Goal: Task Accomplishment & Management: Complete application form

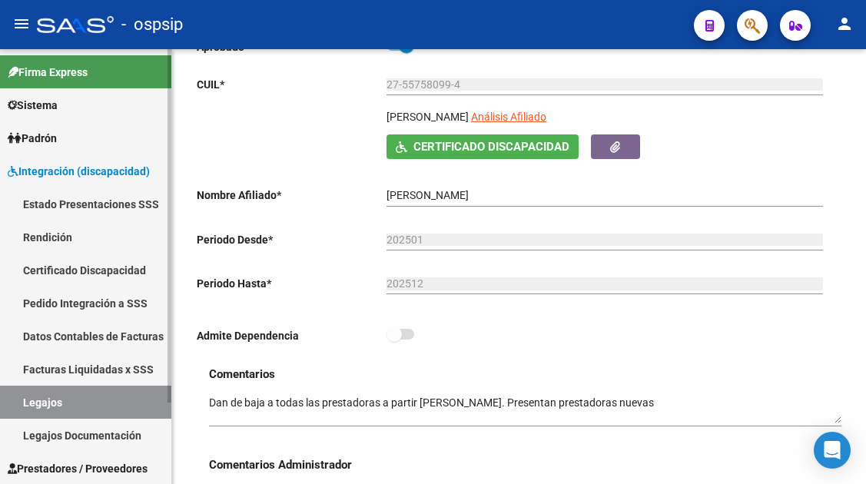
click at [51, 398] on link "Legajos" at bounding box center [85, 402] width 171 height 33
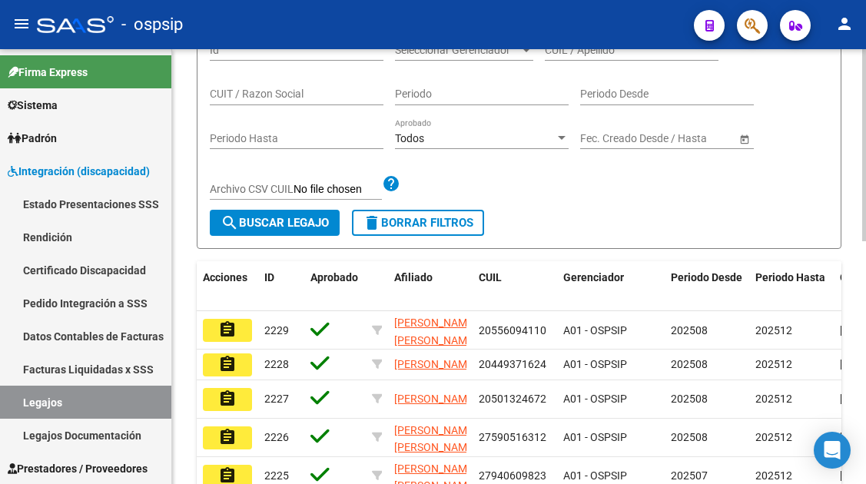
click at [572, 120] on div "Filtros Id Seleccionar Gerenciador Seleccionar Gerenciador CUIL / Apellido CUIT…" at bounding box center [519, 120] width 619 height 180
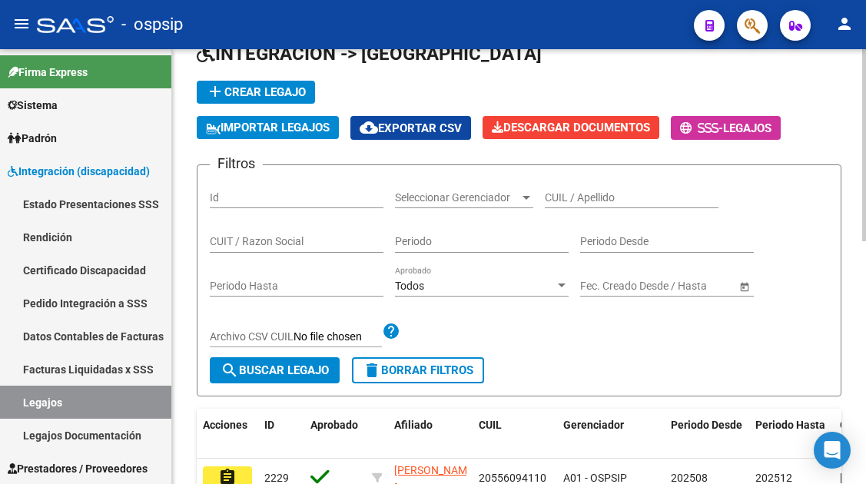
scroll to position [77, 0]
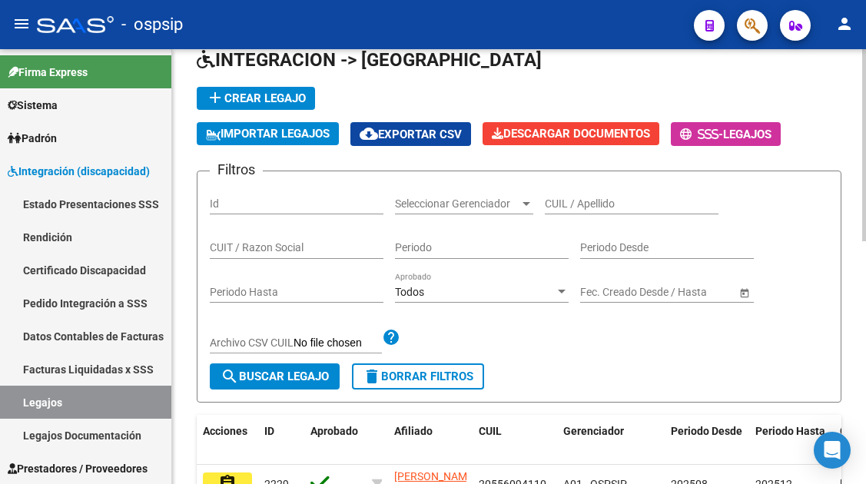
click at [574, 196] on div "CUIL / Apellido" at bounding box center [632, 199] width 174 height 31
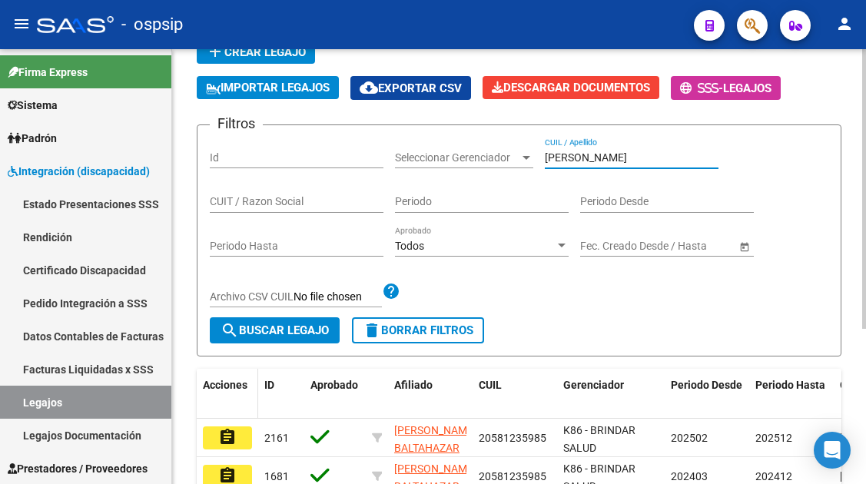
scroll to position [154, 0]
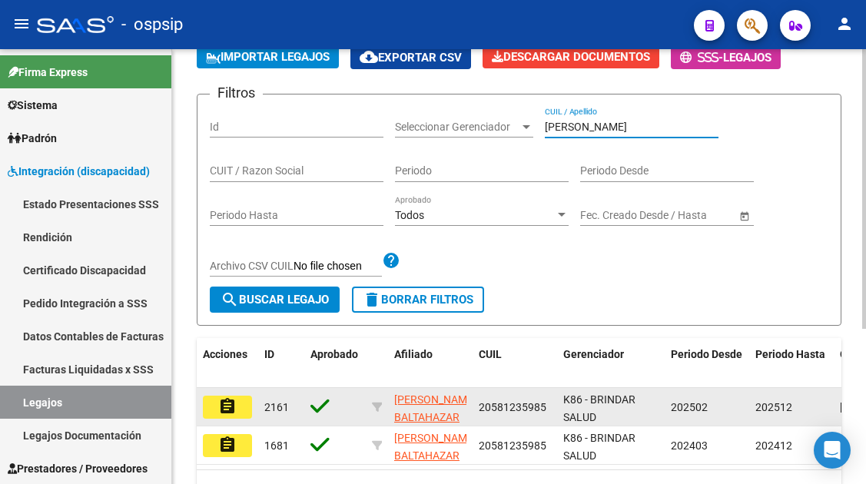
type input "[PERSON_NAME]"
click at [238, 404] on button "assignment" at bounding box center [227, 407] width 49 height 23
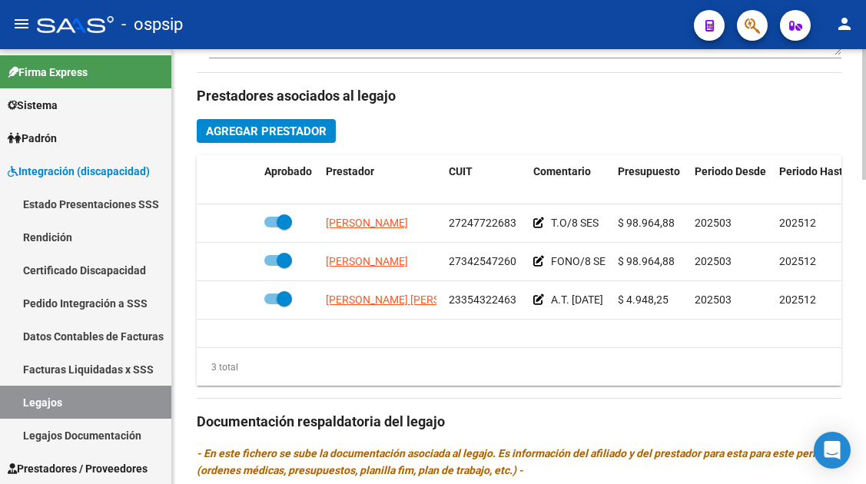
scroll to position [692, 0]
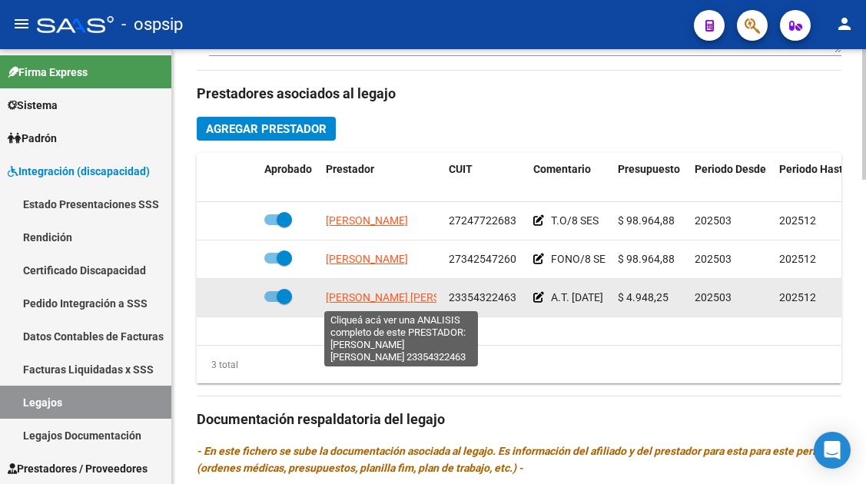
click at [398, 301] on span "[PERSON_NAME] [PERSON_NAME]" at bounding box center [409, 297] width 167 height 12
type textarea "23354322463"
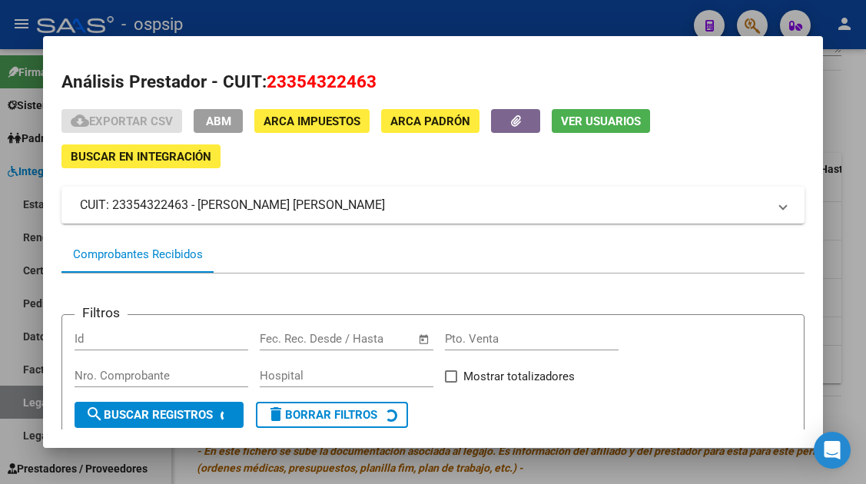
scroll to position [145, 0]
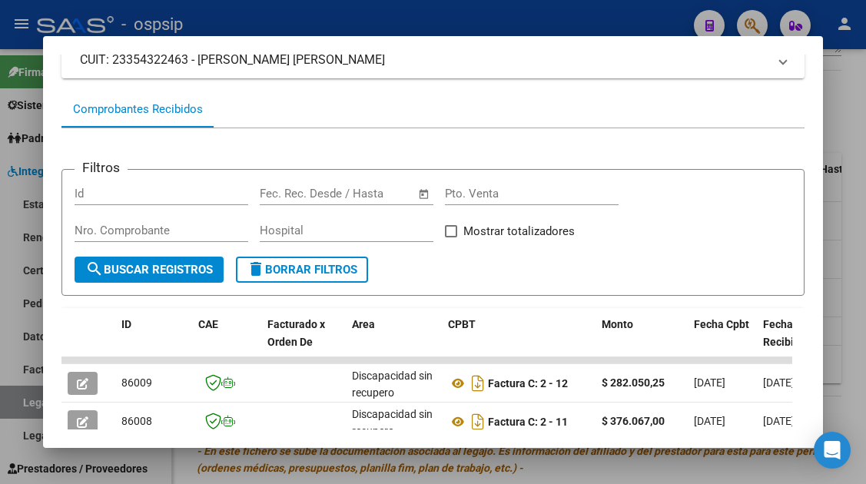
click at [33, 412] on div at bounding box center [433, 242] width 866 height 484
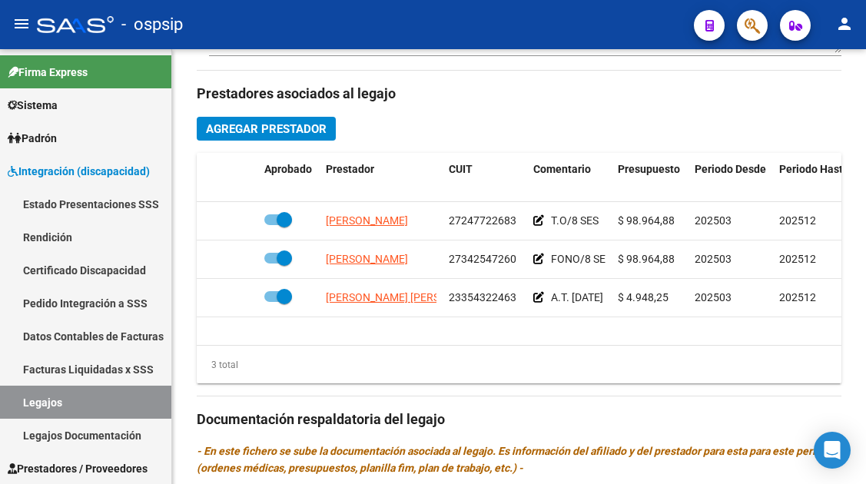
click at [33, 412] on link "Legajos" at bounding box center [85, 402] width 171 height 33
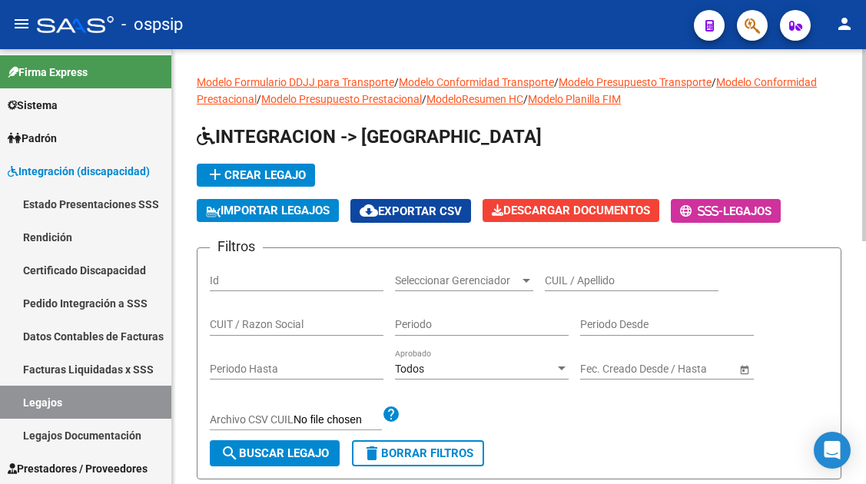
click at [559, 278] on input "CUIL / Apellido" at bounding box center [632, 280] width 174 height 13
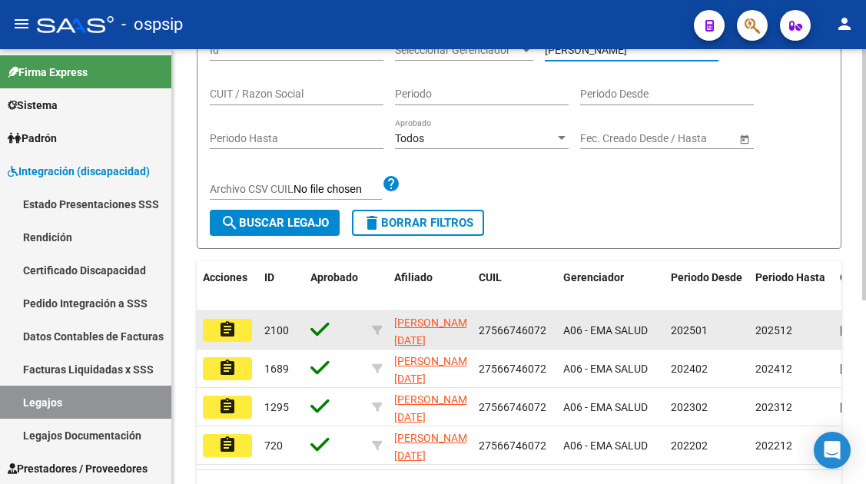
type input "[PERSON_NAME]"
click at [240, 325] on button "assignment" at bounding box center [227, 330] width 49 height 23
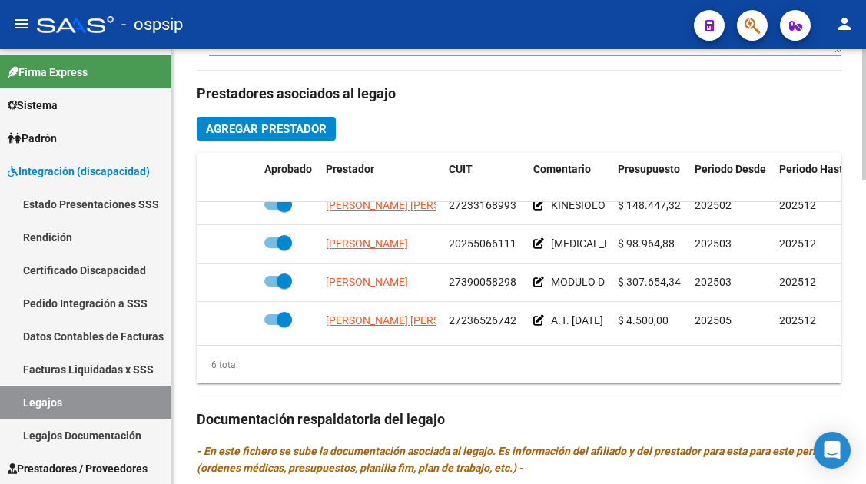
scroll to position [105, 0]
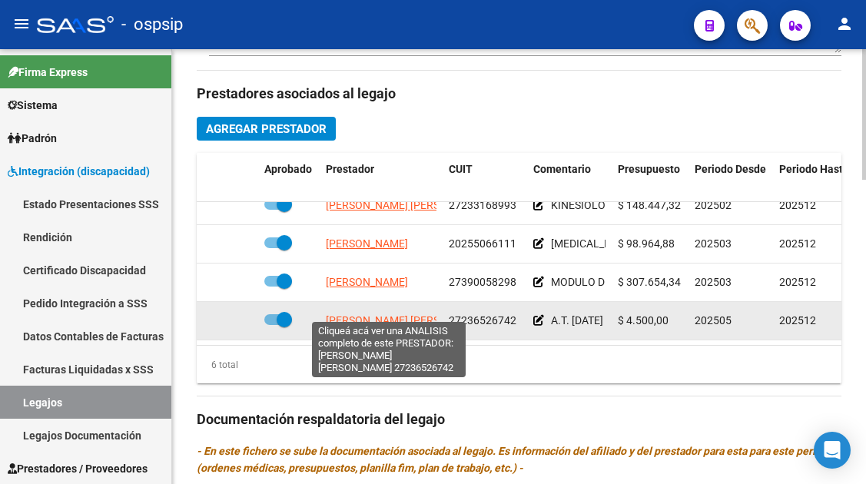
click at [410, 314] on span "[PERSON_NAME] [PERSON_NAME]" at bounding box center [409, 320] width 167 height 12
type textarea "27236526742"
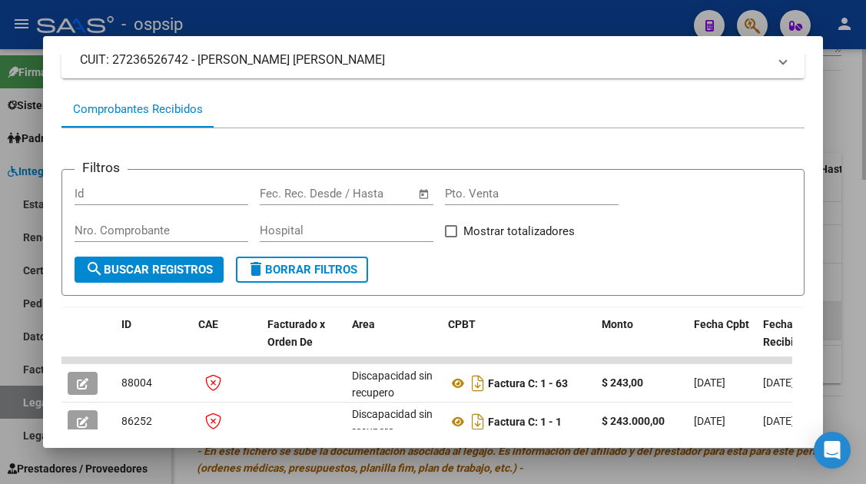
scroll to position [222, 0]
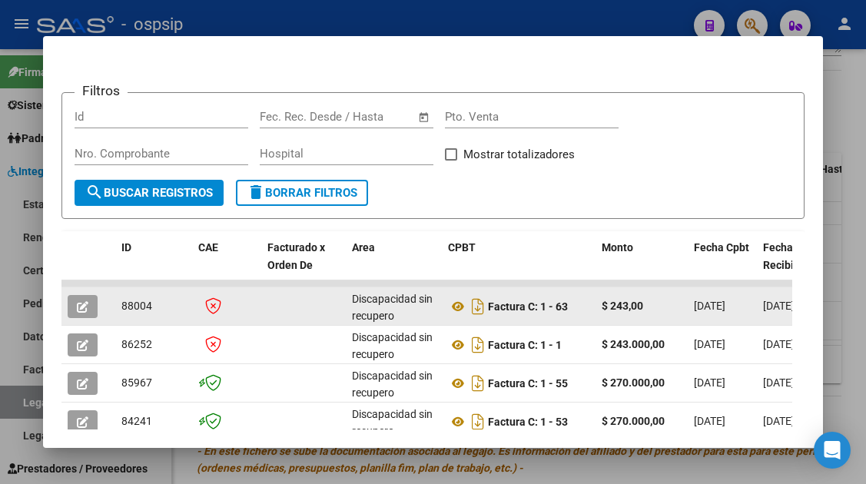
click at [99, 303] on div at bounding box center [89, 306] width 42 height 23
click at [74, 304] on button "button" at bounding box center [83, 306] width 30 height 23
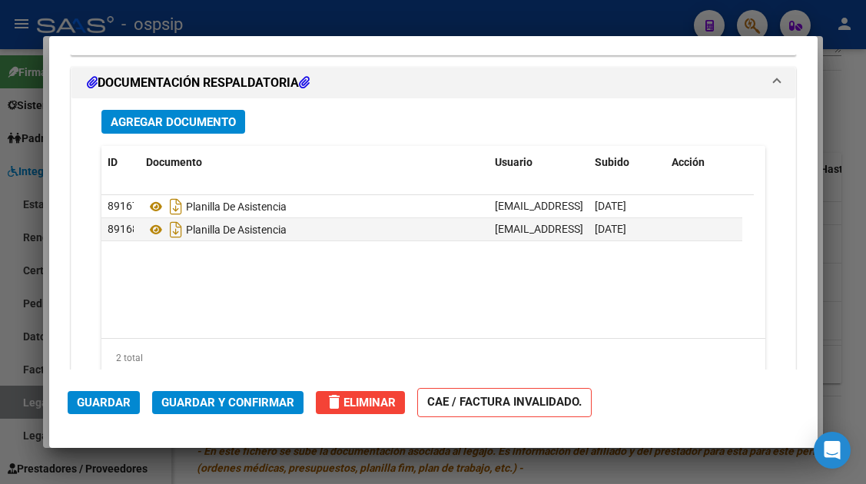
scroll to position [1384, 0]
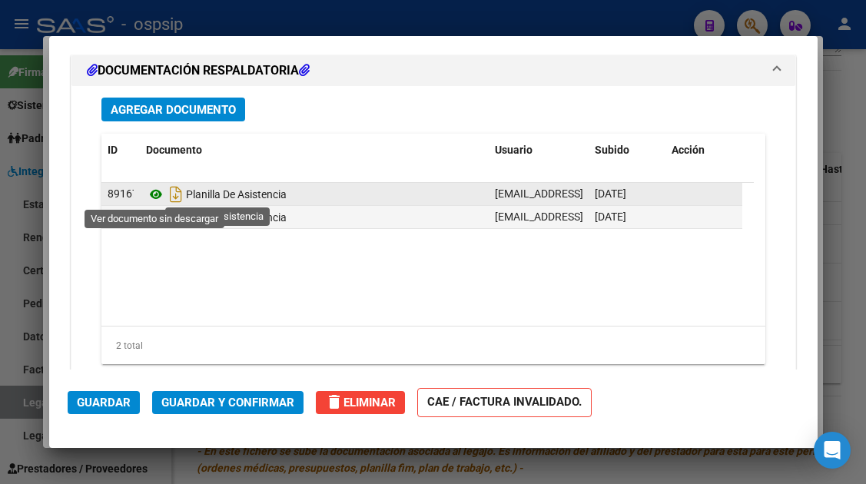
click at [159, 193] on icon at bounding box center [156, 194] width 20 height 18
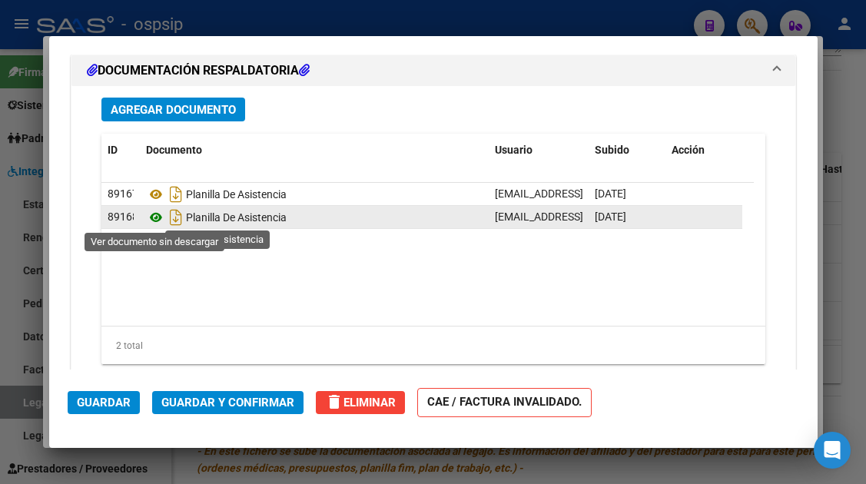
click at [158, 217] on icon at bounding box center [156, 217] width 20 height 18
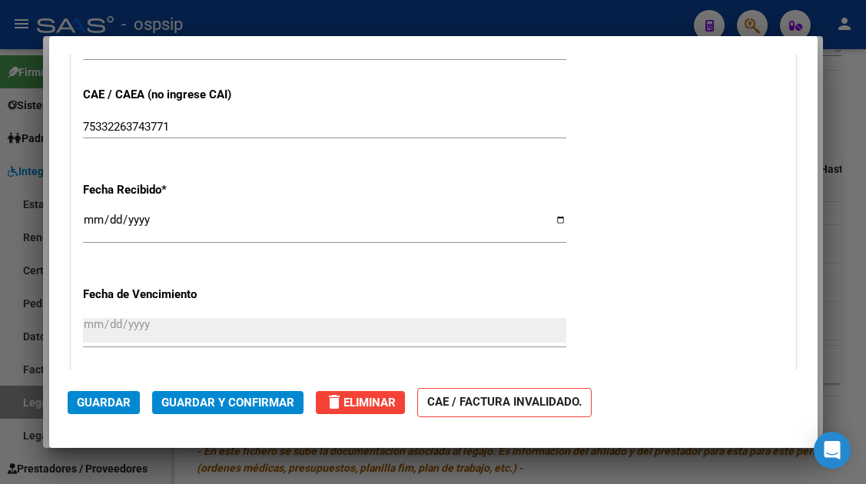
type input "$ 0,00"
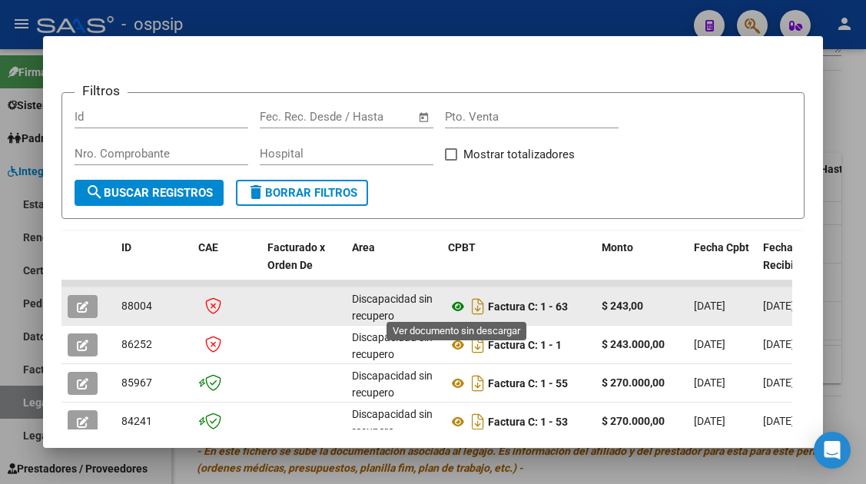
click at [463, 304] on icon at bounding box center [458, 306] width 20 height 18
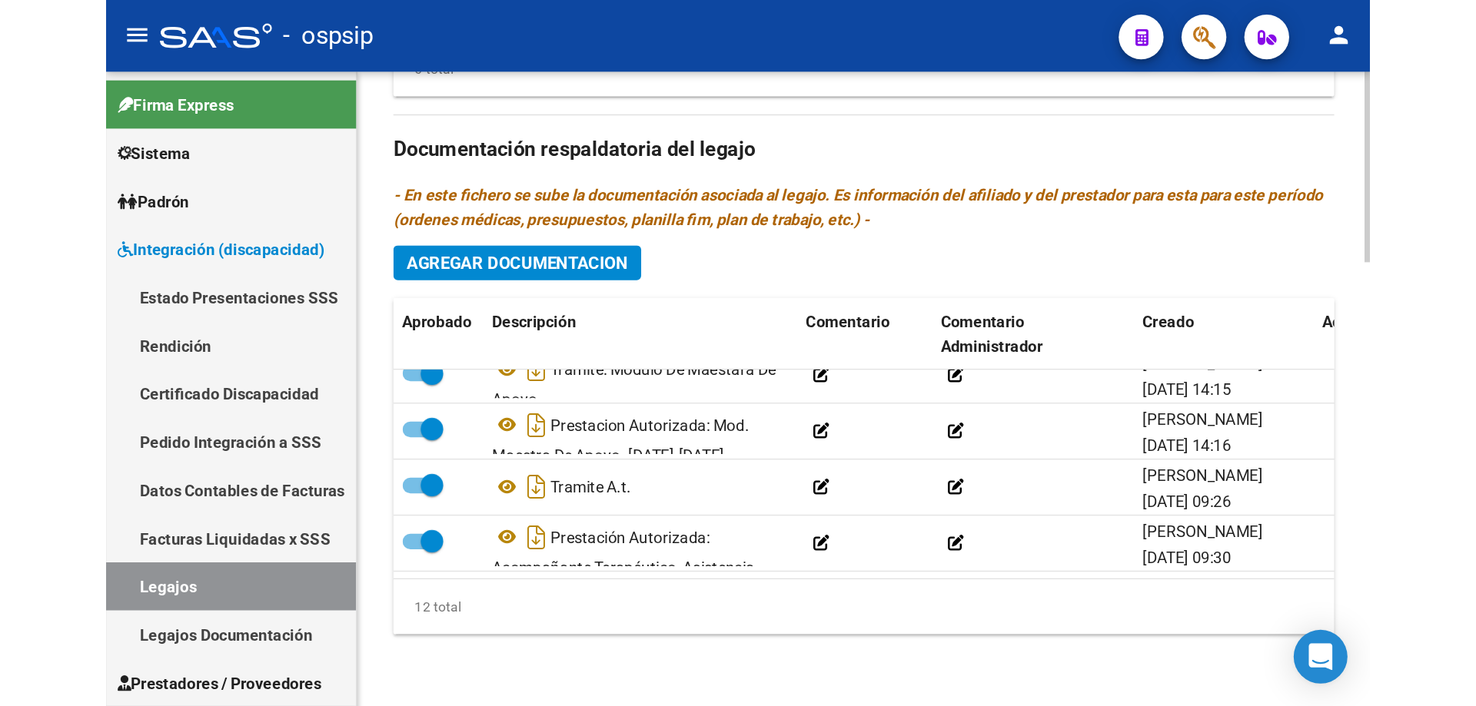
scroll to position [335, 0]
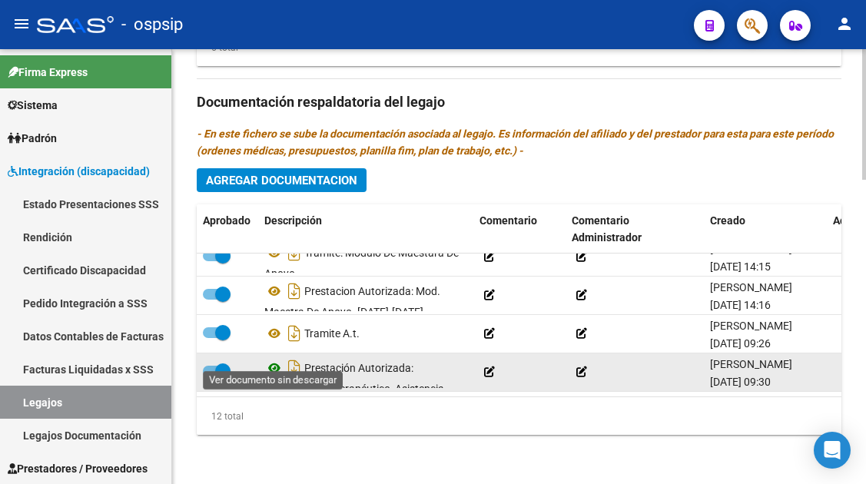
click at [270, 359] on icon at bounding box center [274, 368] width 20 height 18
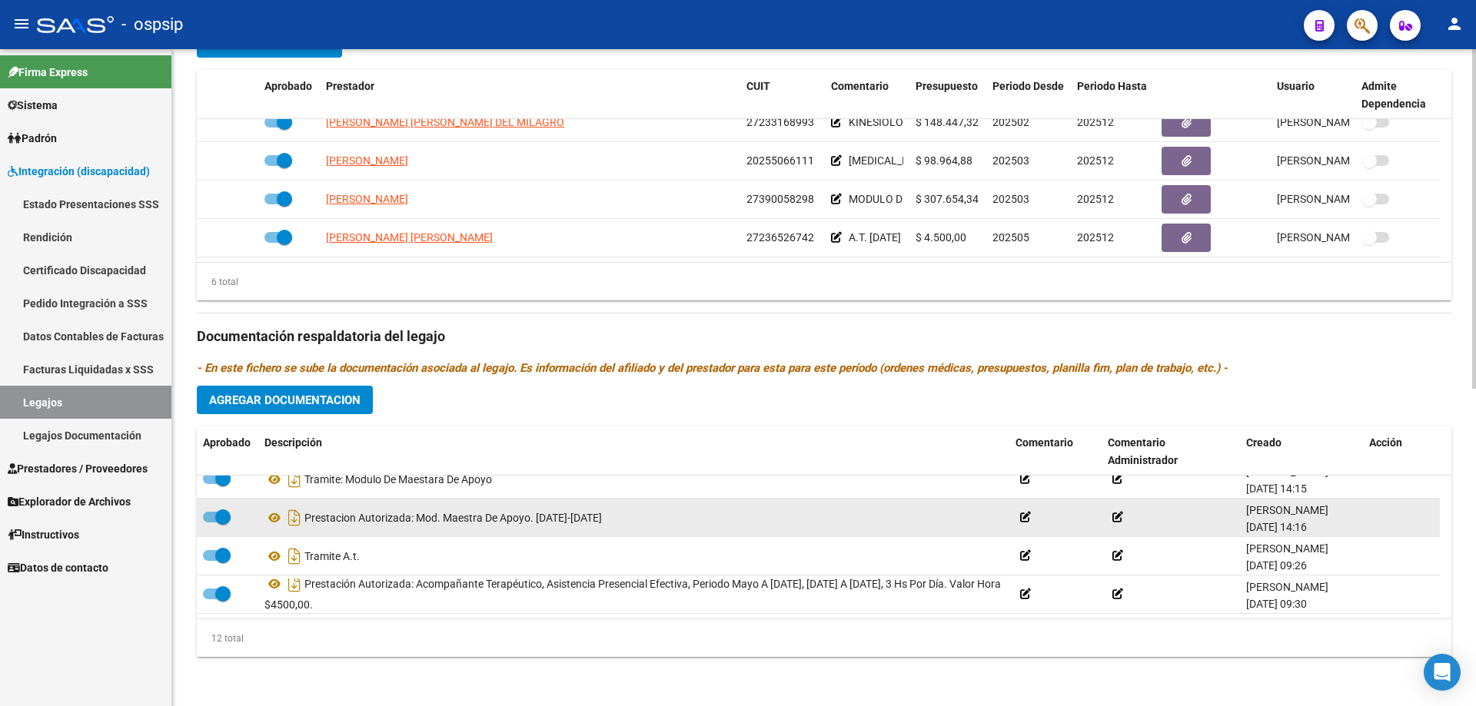
scroll to position [9, 0]
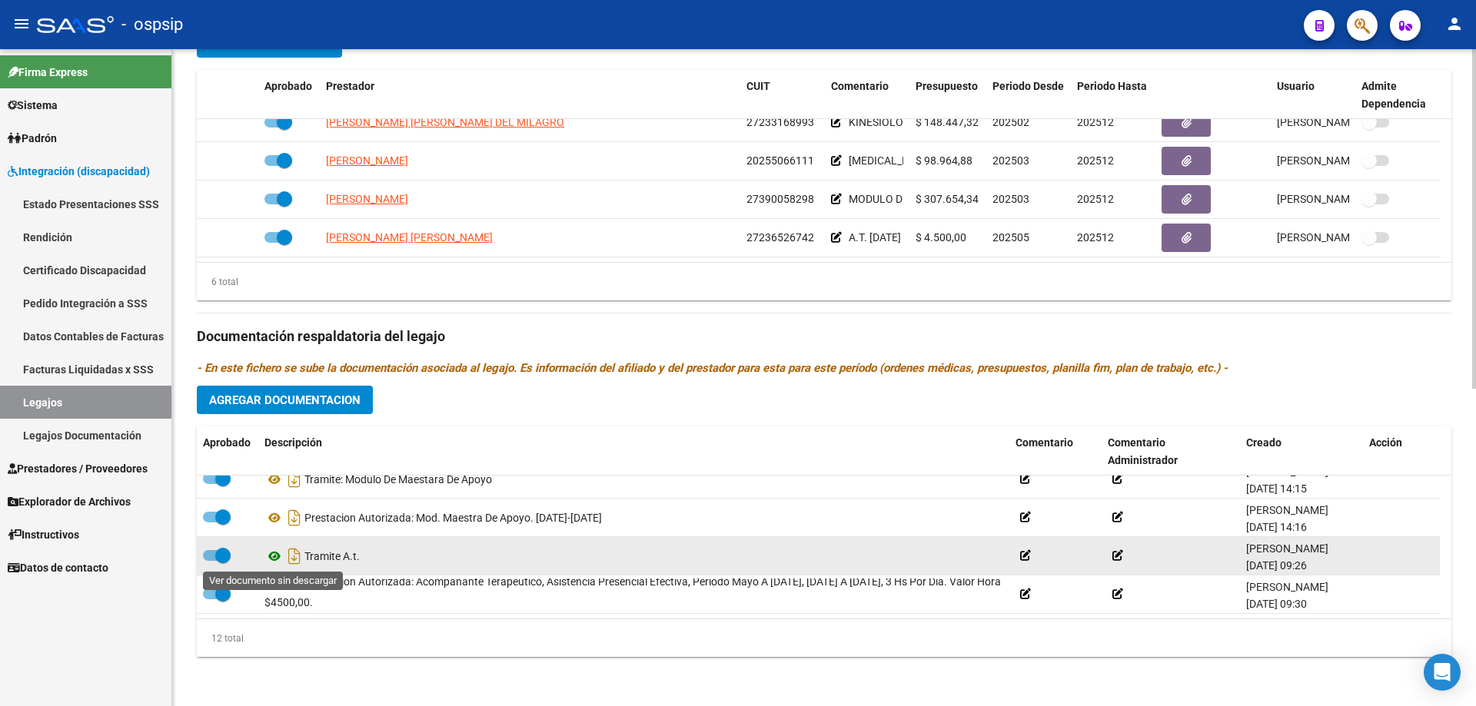
click at [270, 484] on icon at bounding box center [274, 556] width 20 height 18
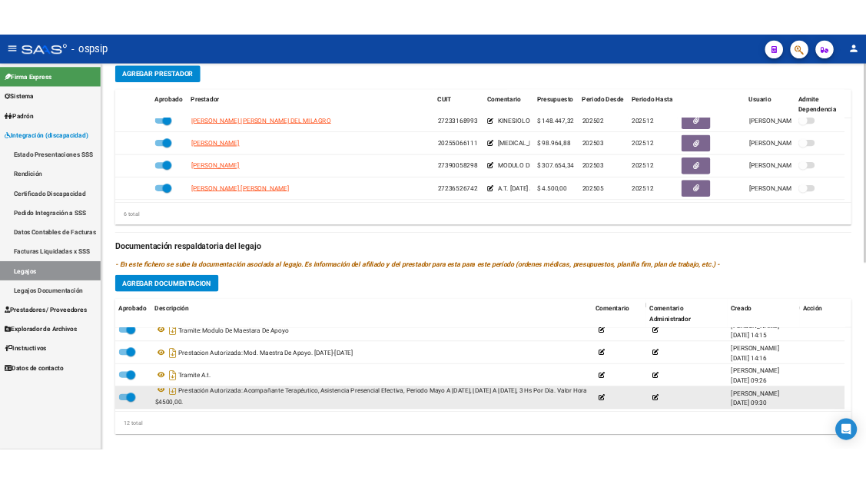
scroll to position [615, 0]
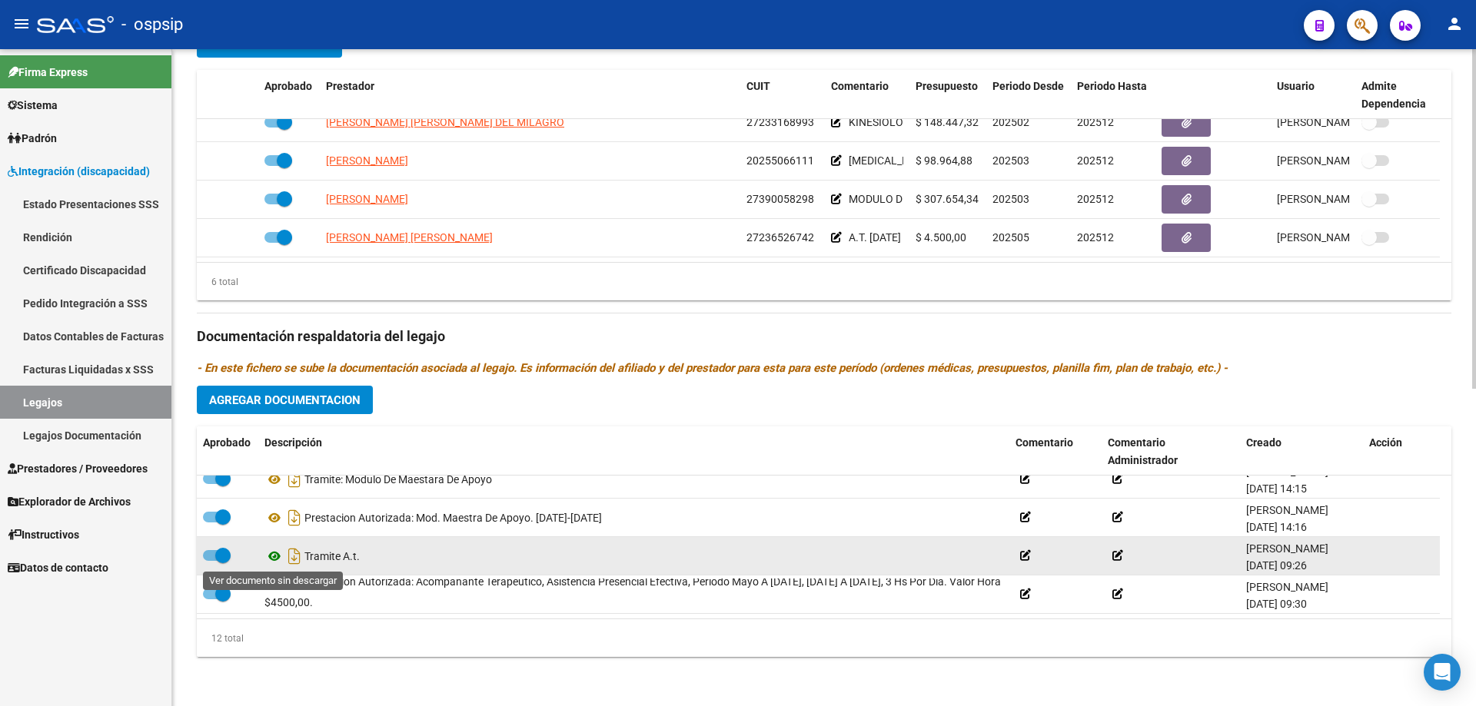
click at [277, 484] on icon at bounding box center [274, 556] width 20 height 18
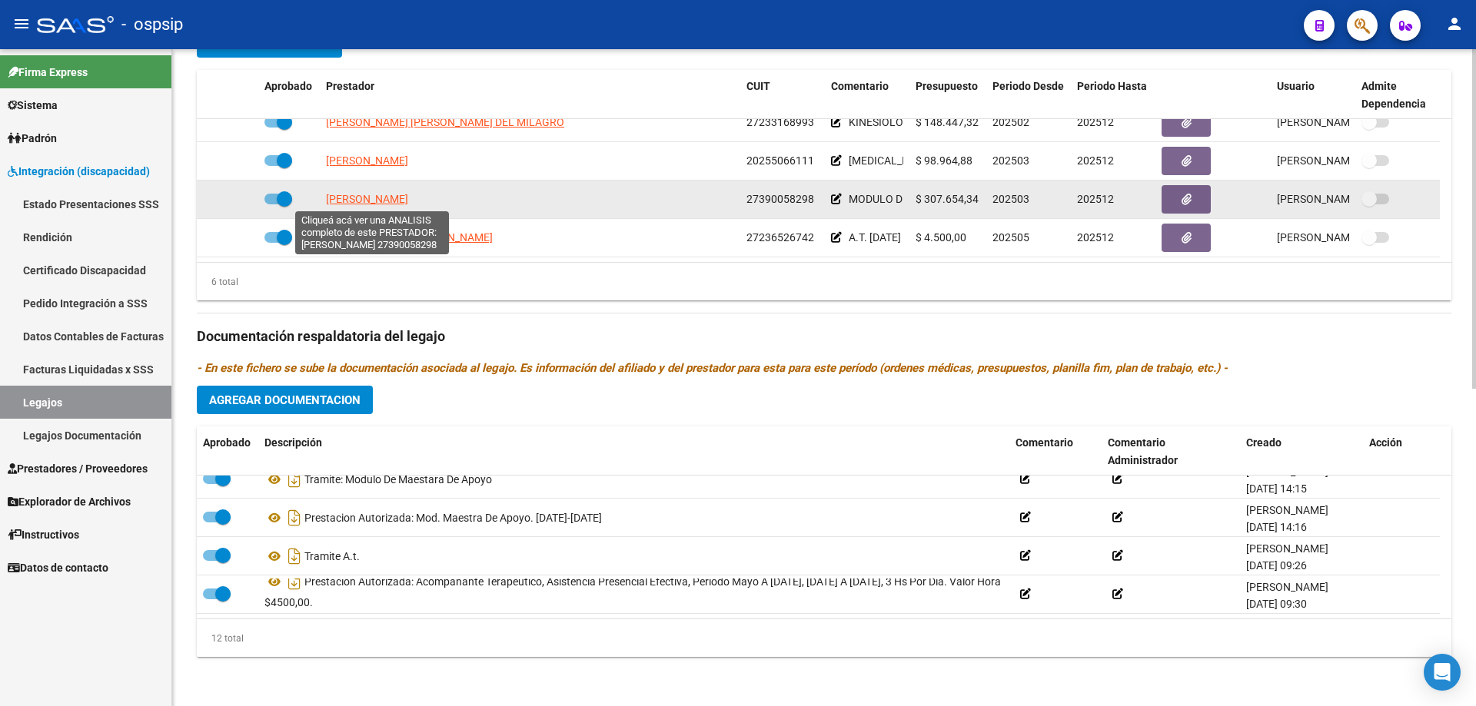
click at [401, 197] on span "[PERSON_NAME]" at bounding box center [367, 199] width 82 height 12
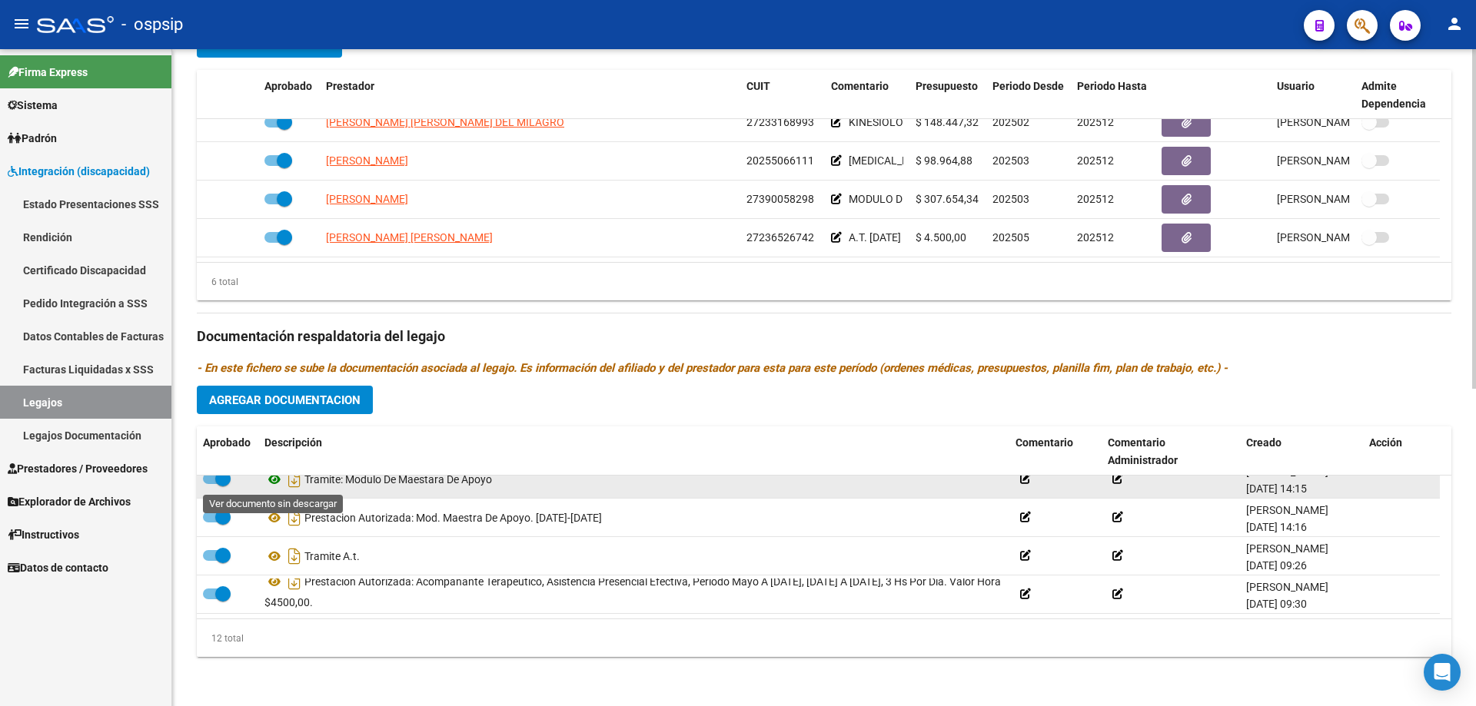
click at [280, 478] on icon at bounding box center [274, 479] width 20 height 18
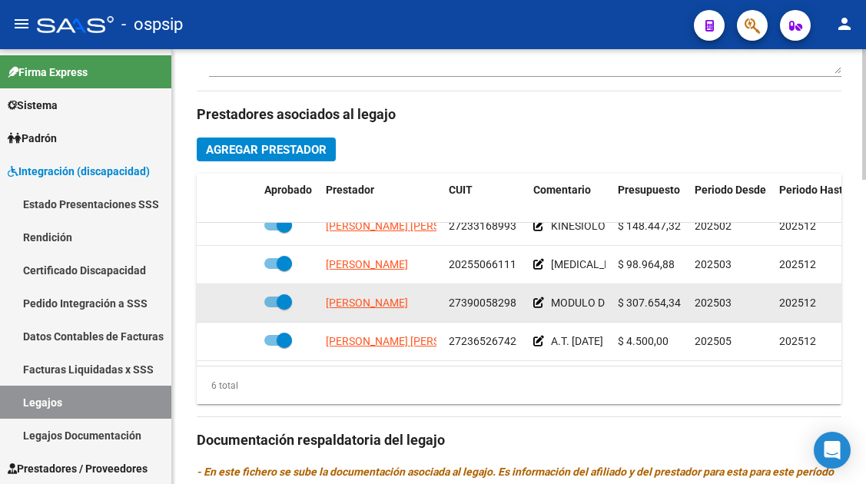
scroll to position [692, 0]
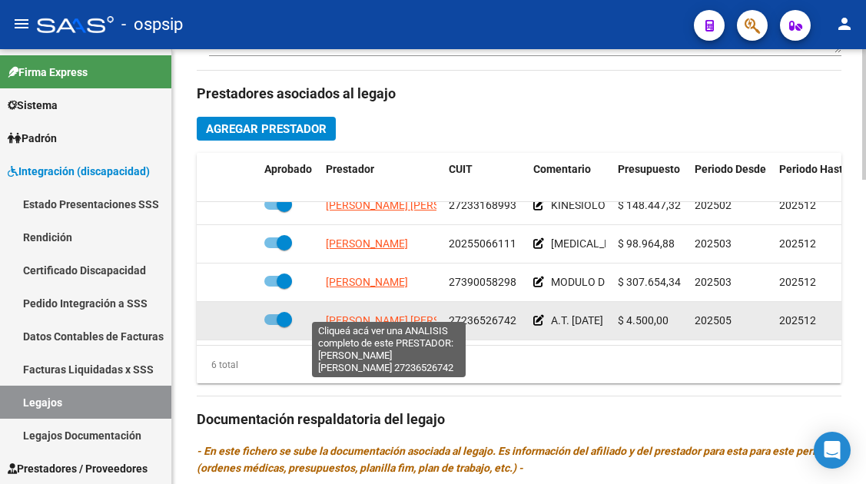
click at [386, 314] on span "[PERSON_NAME] [PERSON_NAME]" at bounding box center [409, 320] width 167 height 12
type textarea "27236526742"
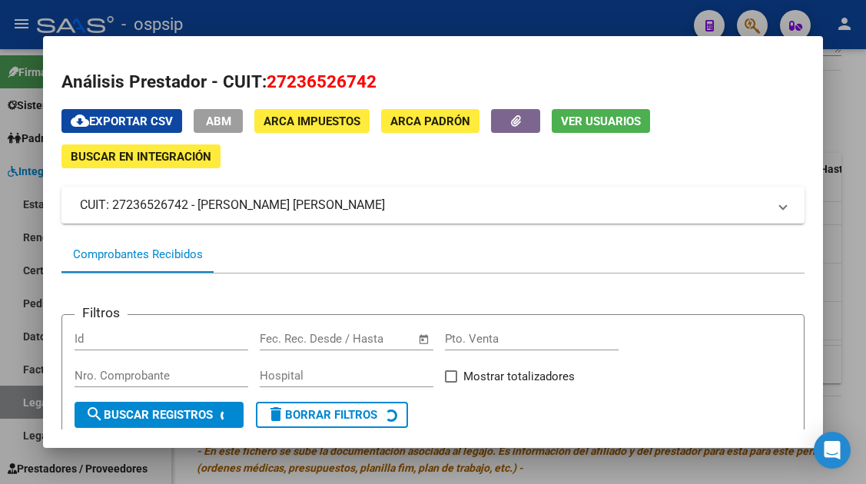
click at [610, 112] on button "Ver Usuarios" at bounding box center [601, 121] width 98 height 24
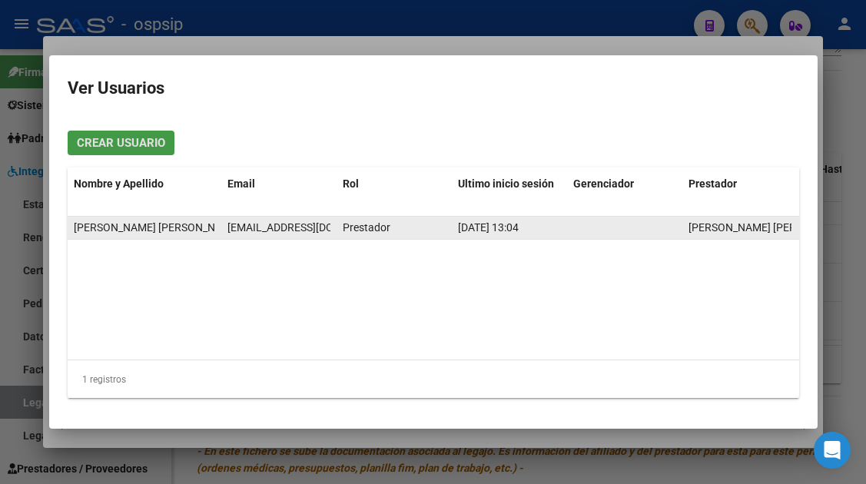
click at [268, 224] on span "[EMAIL_ADDRESS][DOMAIN_NAME]" at bounding box center [313, 227] width 171 height 12
copy span "[EMAIL_ADDRESS][DOMAIN_NAME]"
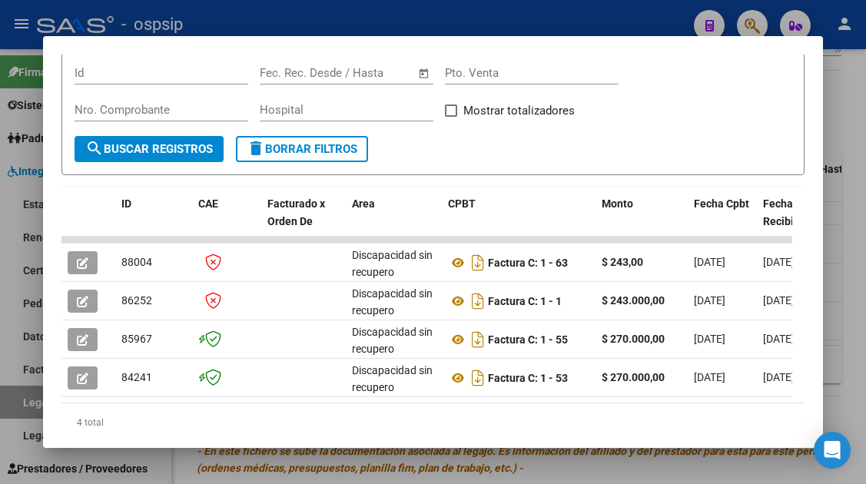
scroll to position [319, 0]
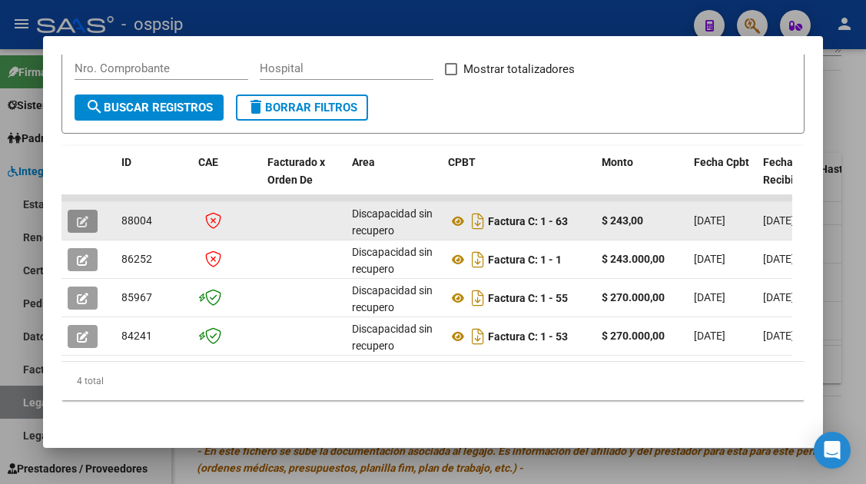
click at [91, 211] on button "button" at bounding box center [83, 221] width 30 height 23
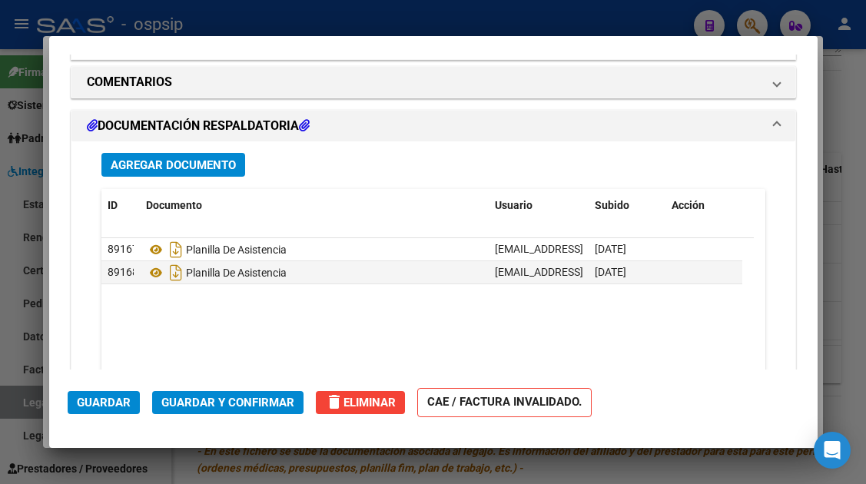
scroll to position [1196, 0]
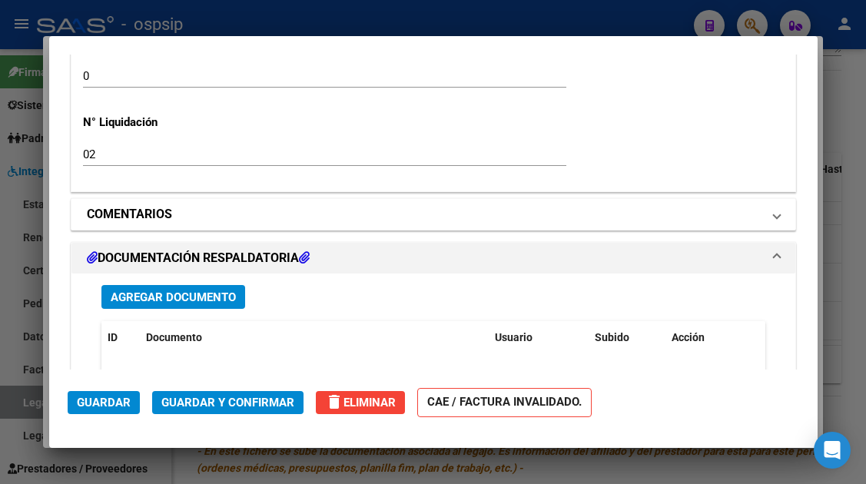
click at [774, 218] on span at bounding box center [777, 214] width 6 height 18
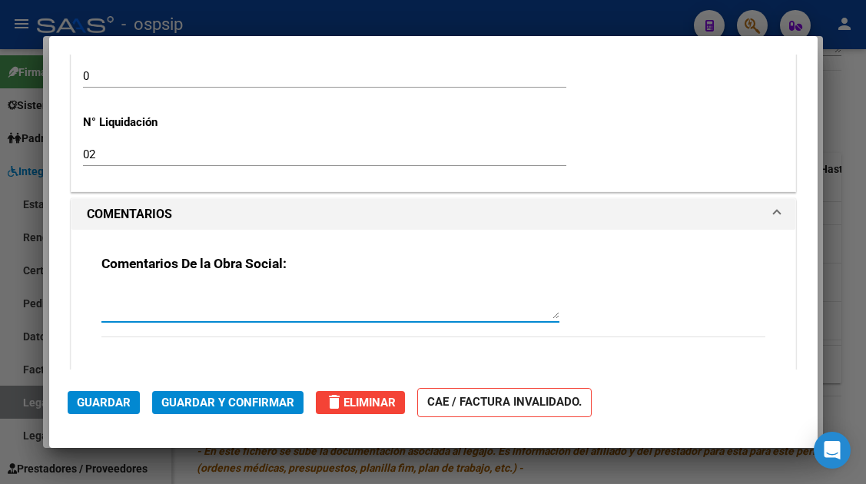
click at [224, 304] on textarea at bounding box center [330, 303] width 458 height 31
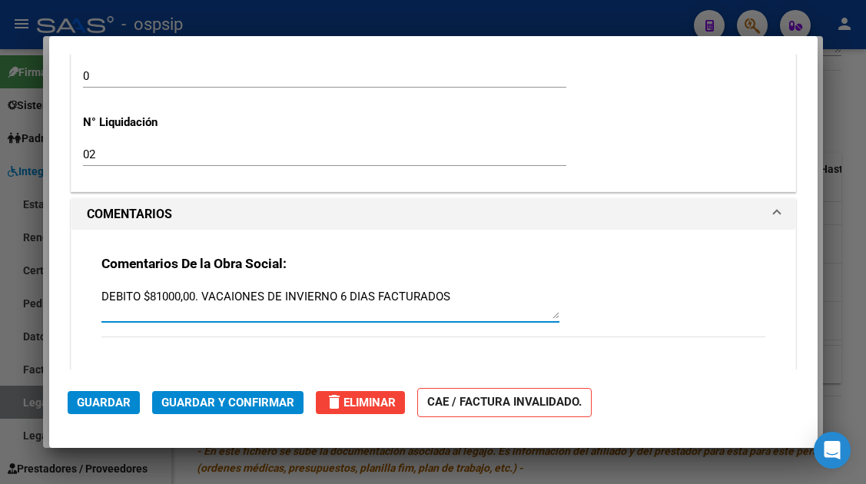
type textarea "DEBITO $81000,00. VACAIONES DE INVIERNO 6 DIAS FACTURADOS"
click at [224, 402] on span "Guardar y Confirmar" at bounding box center [227, 403] width 133 height 14
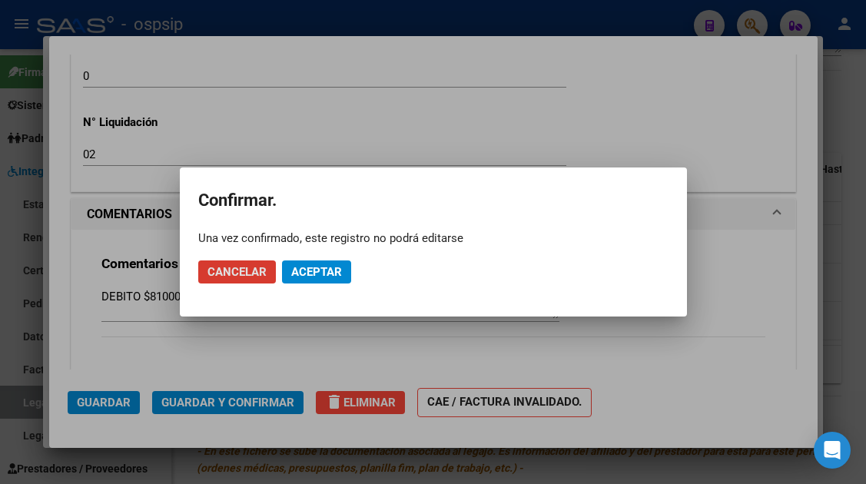
click at [302, 281] on button "Aceptar" at bounding box center [316, 272] width 69 height 23
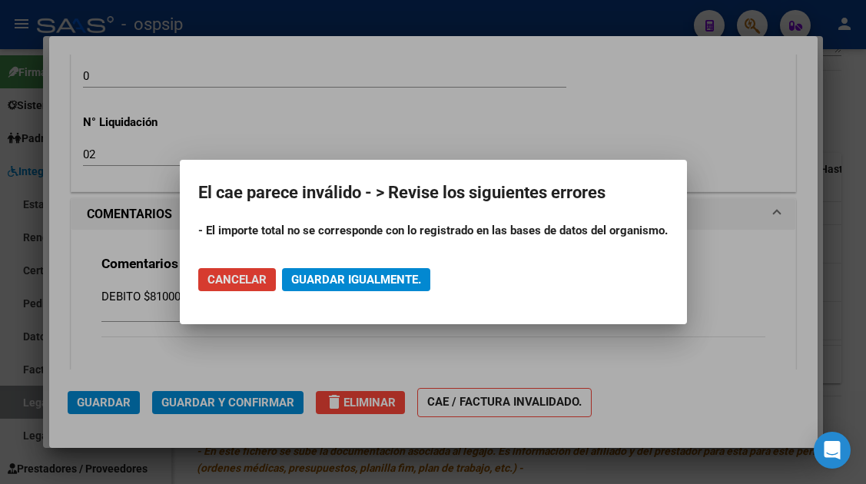
click at [326, 275] on span "Guardar igualmente." at bounding box center [356, 280] width 130 height 14
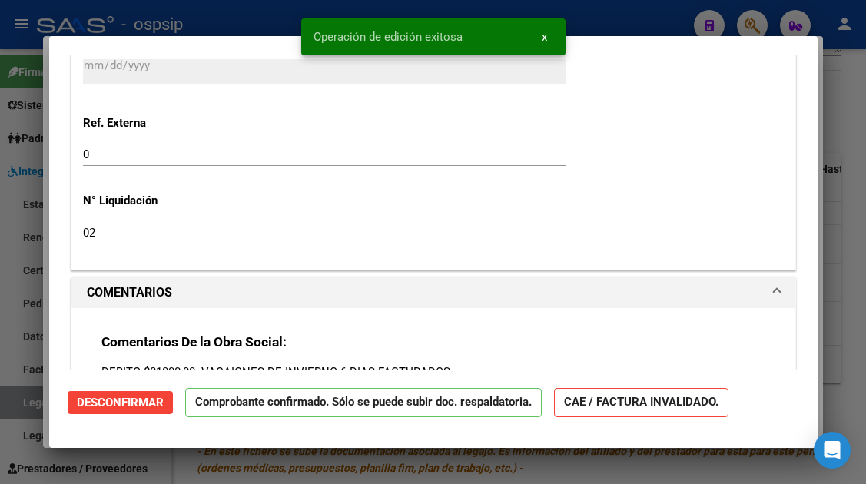
scroll to position [1042, 0]
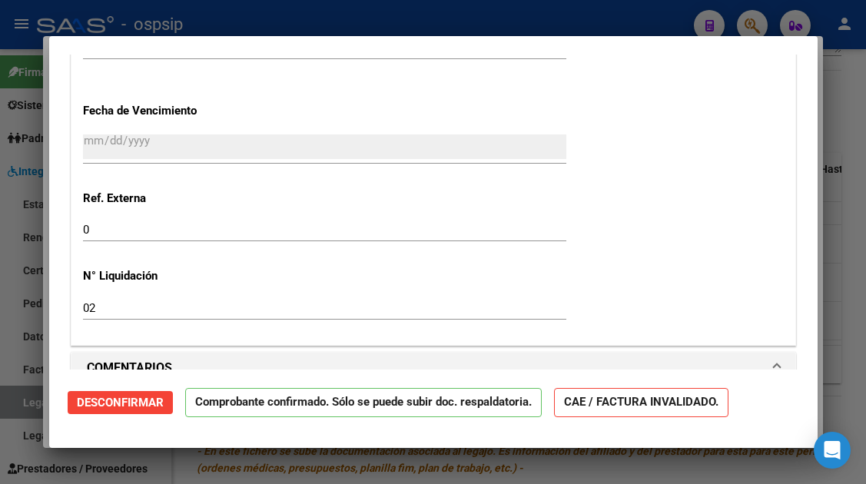
type input "$ 0,00"
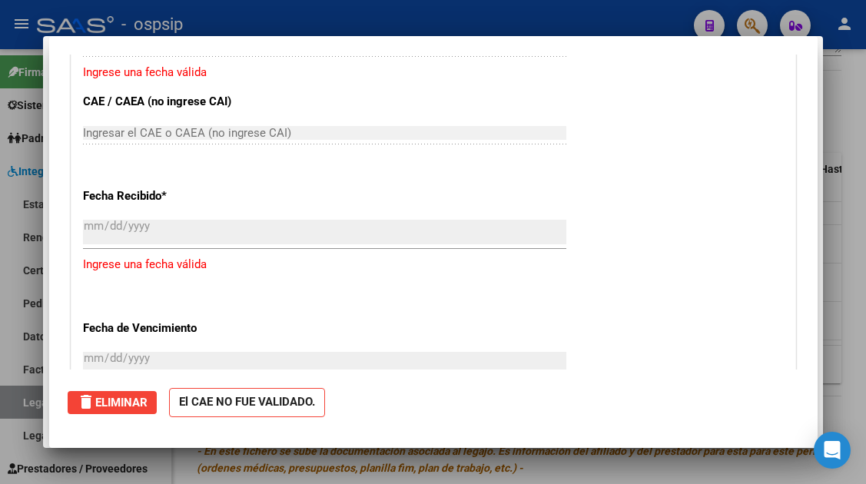
scroll to position [0, 0]
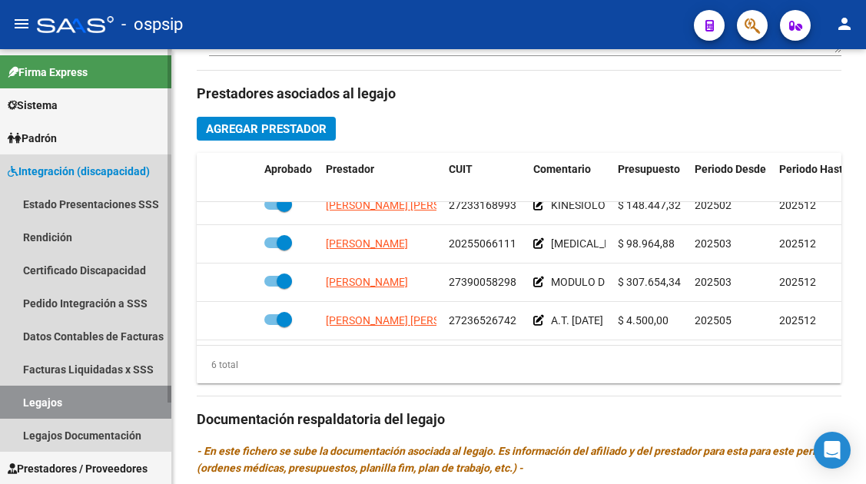
click at [25, 397] on link "Legajos" at bounding box center [85, 402] width 171 height 33
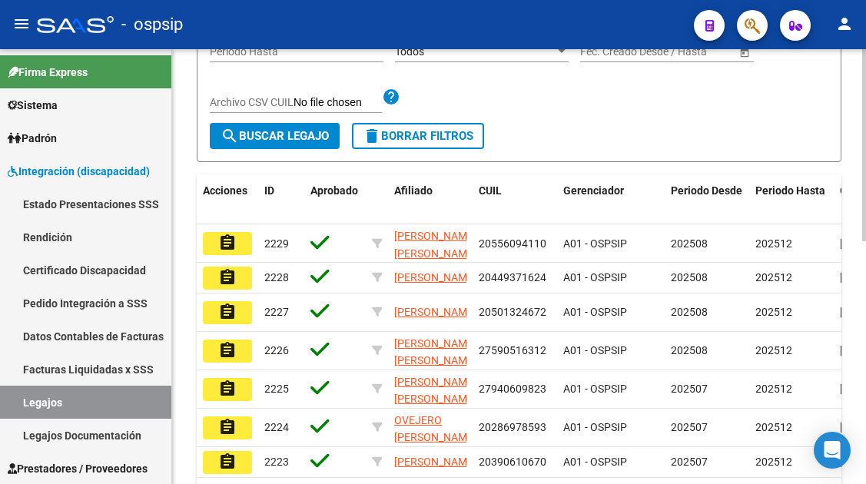
scroll to position [164, 0]
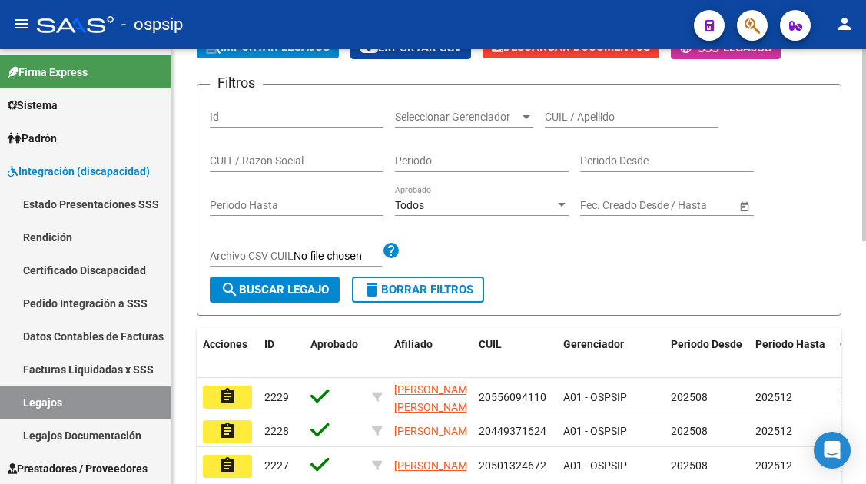
click at [565, 115] on input "CUIL / Apellido" at bounding box center [632, 117] width 174 height 13
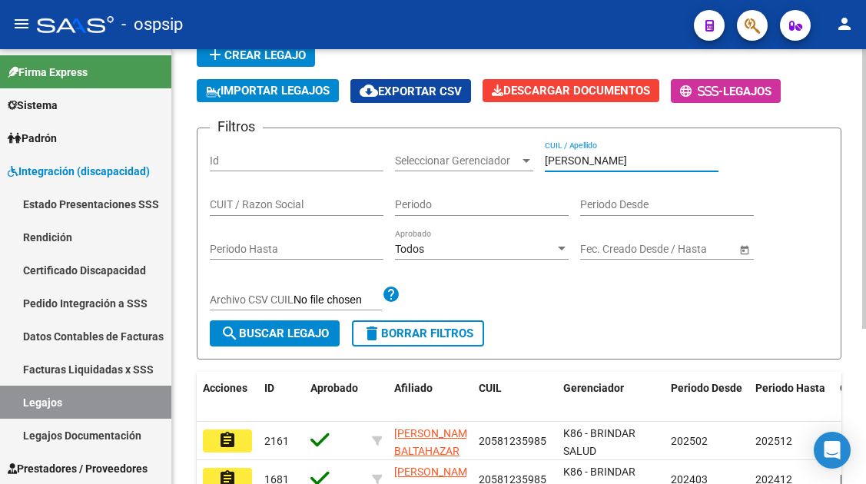
scroll to position [241, 0]
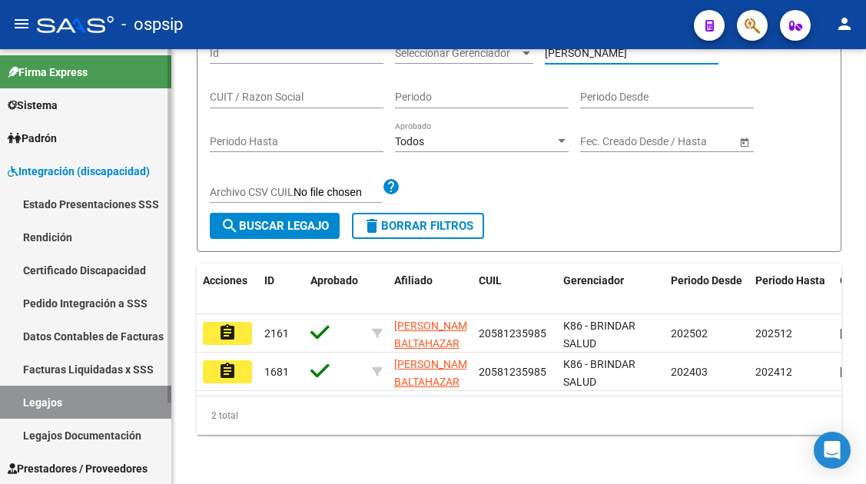
click at [74, 404] on link "Legajos" at bounding box center [85, 402] width 171 height 33
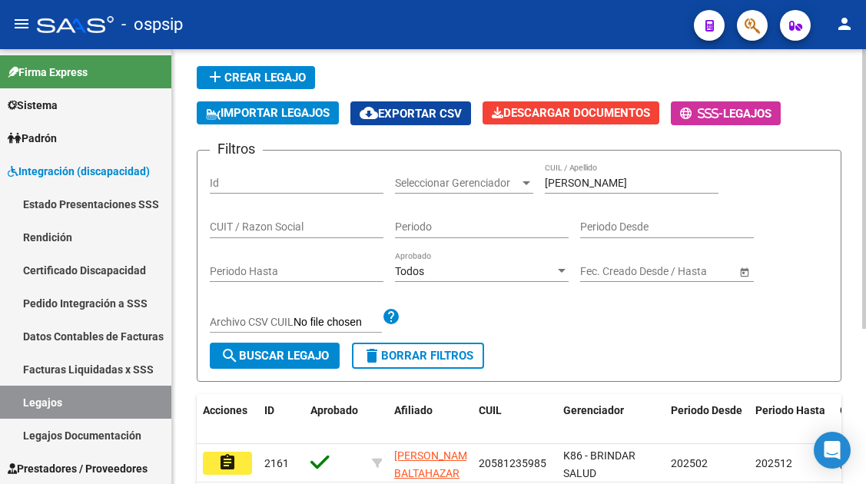
scroll to position [87, 0]
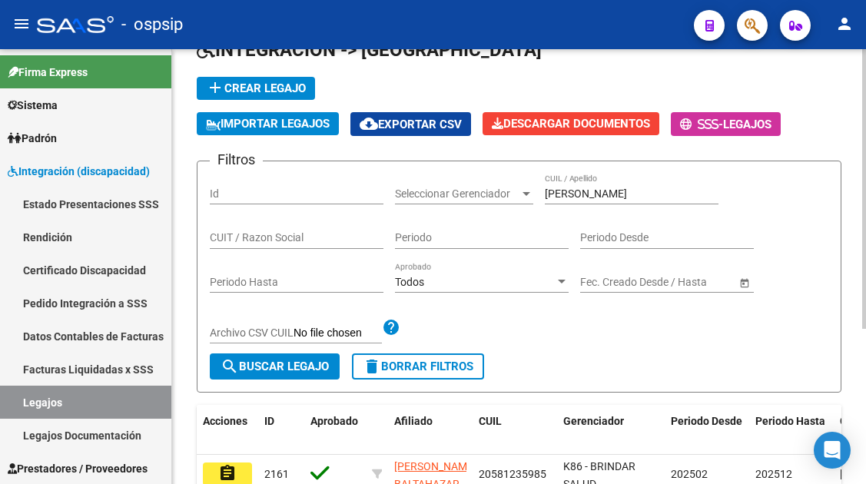
click at [575, 201] on div "[PERSON_NAME] CUIL / Apellido" at bounding box center [632, 189] width 174 height 31
click at [574, 196] on input "[PERSON_NAME]" at bounding box center [632, 194] width 174 height 13
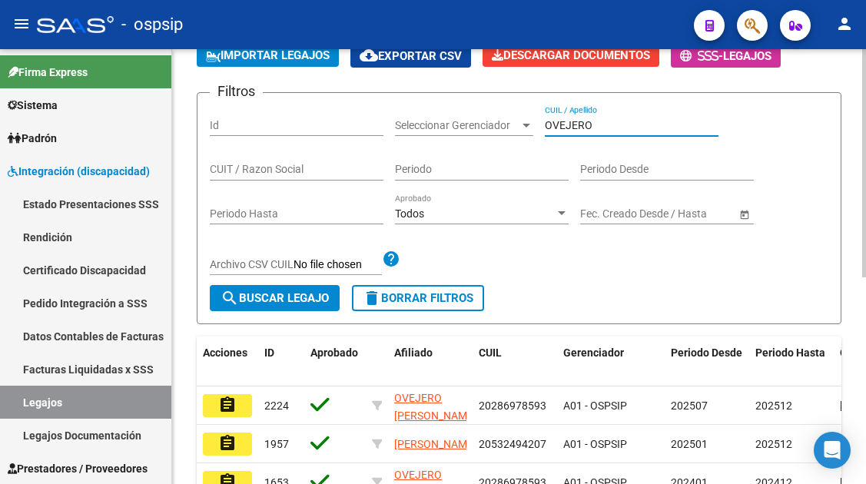
scroll to position [241, 0]
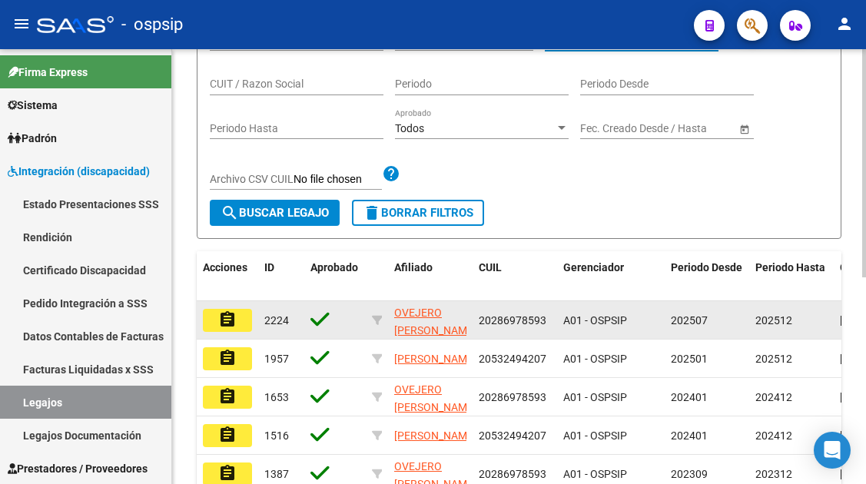
type input "OVEJERO"
click at [220, 312] on mat-icon "assignment" at bounding box center [227, 320] width 18 height 18
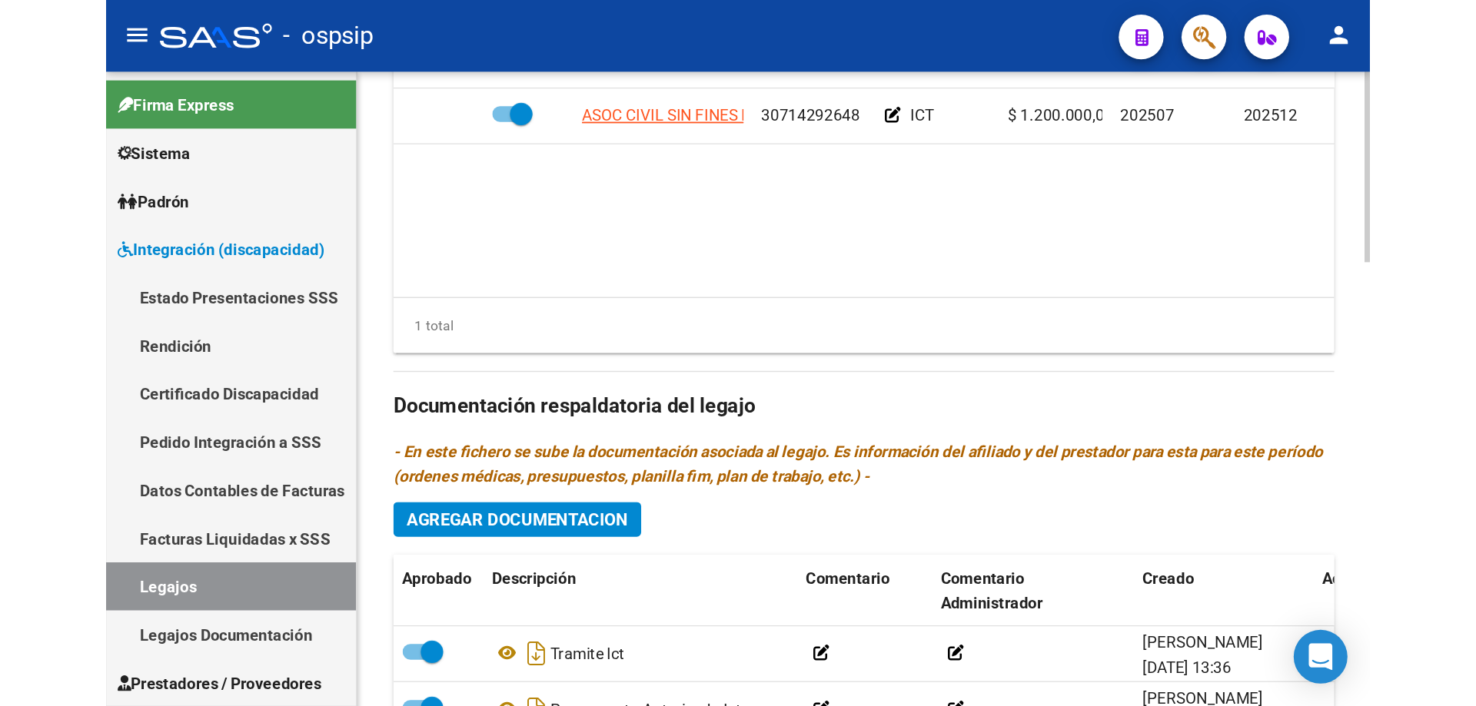
scroll to position [922, 0]
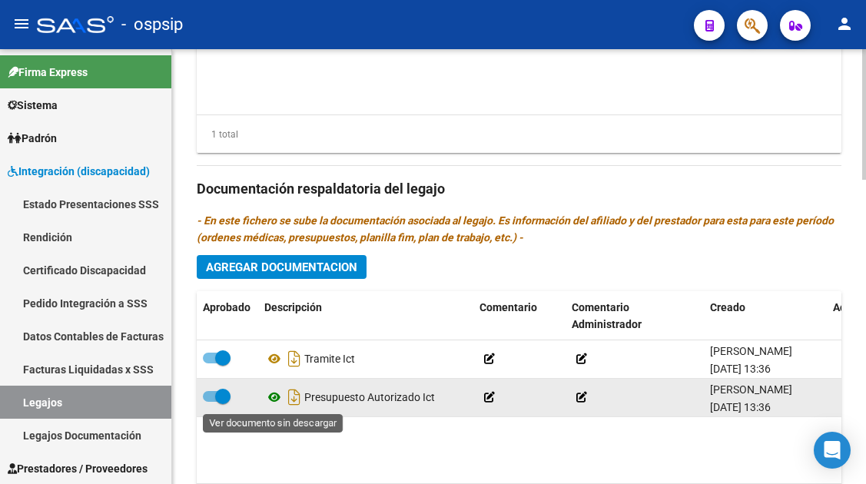
click at [271, 397] on icon at bounding box center [274, 397] width 20 height 18
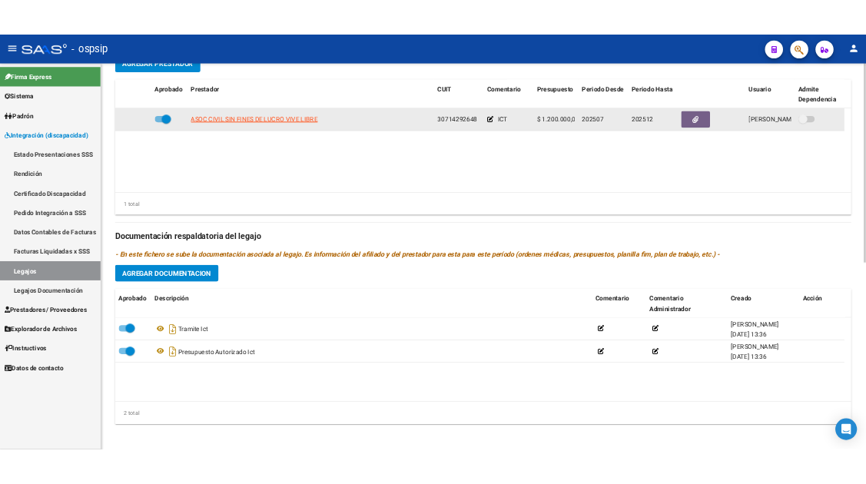
scroll to position [615, 0]
